Goal: Communication & Community: Participate in discussion

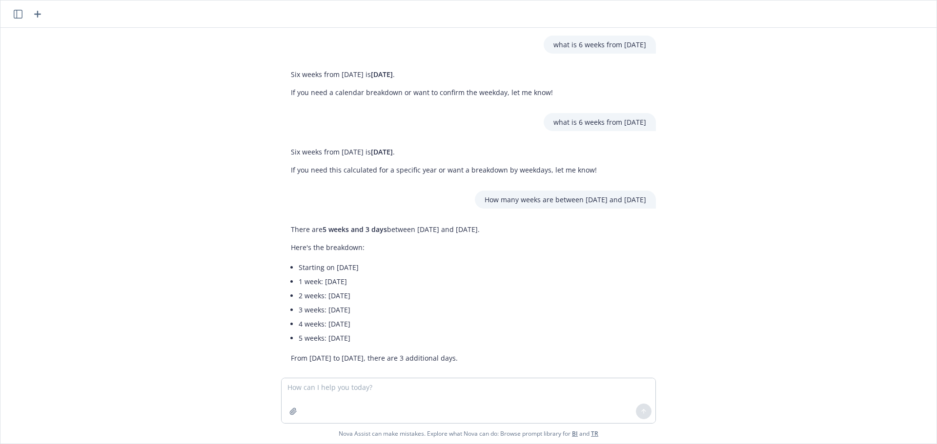
scroll to position [13, 0]
